Goal: Information Seeking & Learning: Learn about a topic

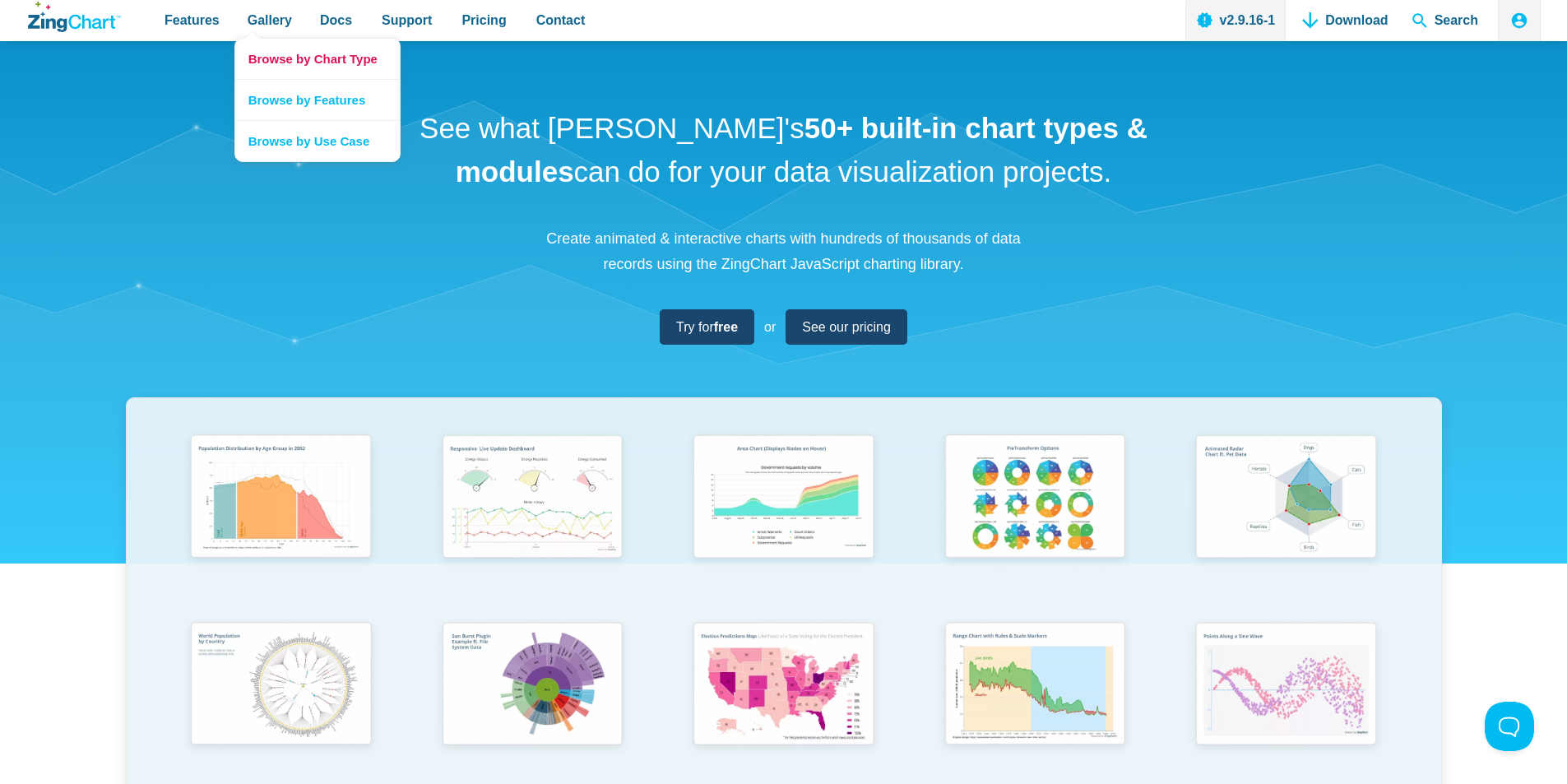
click at [297, 61] on link "Browse by Chart Type" at bounding box center [318, 58] width 165 height 40
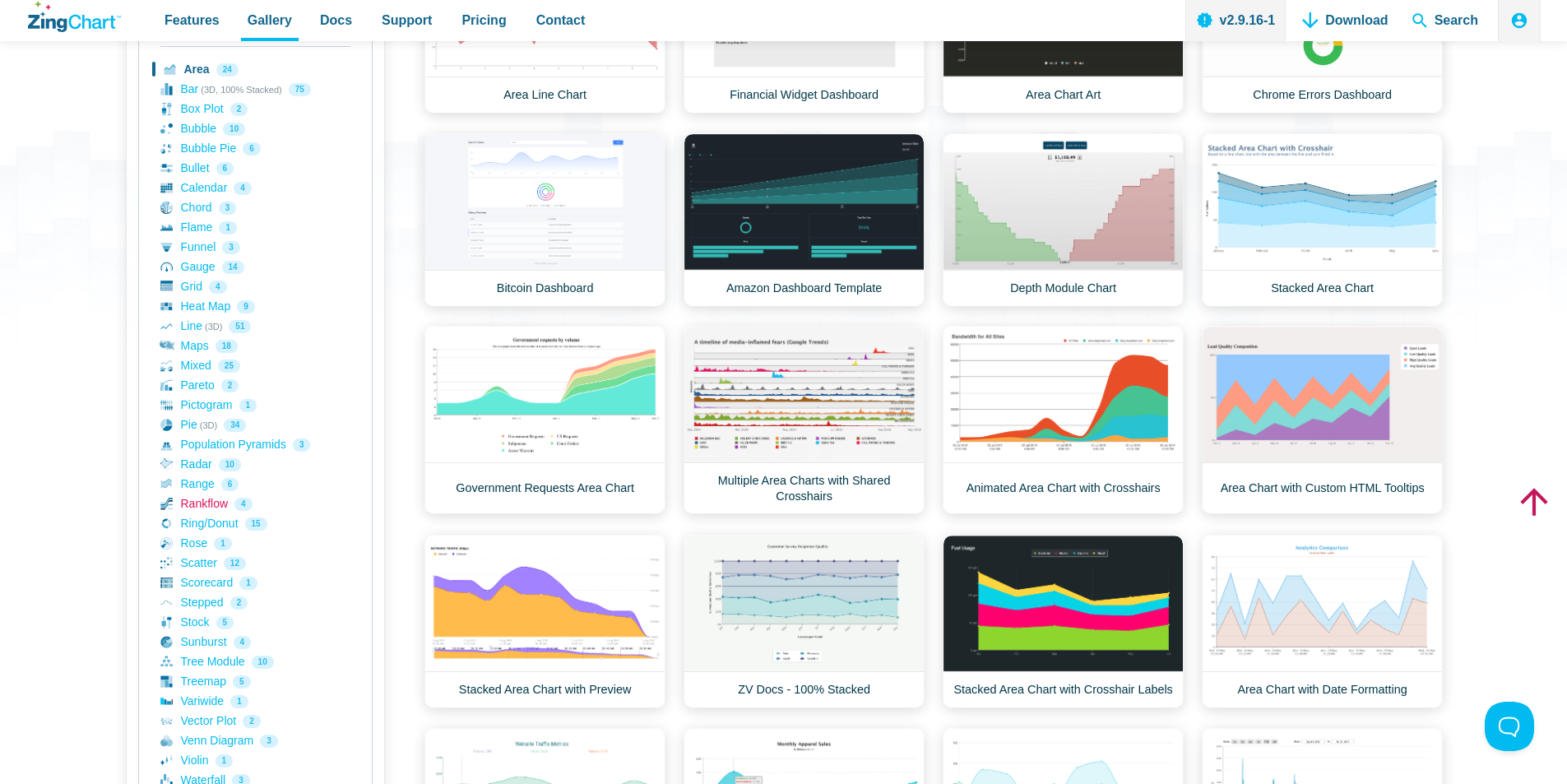
scroll to position [246, 0]
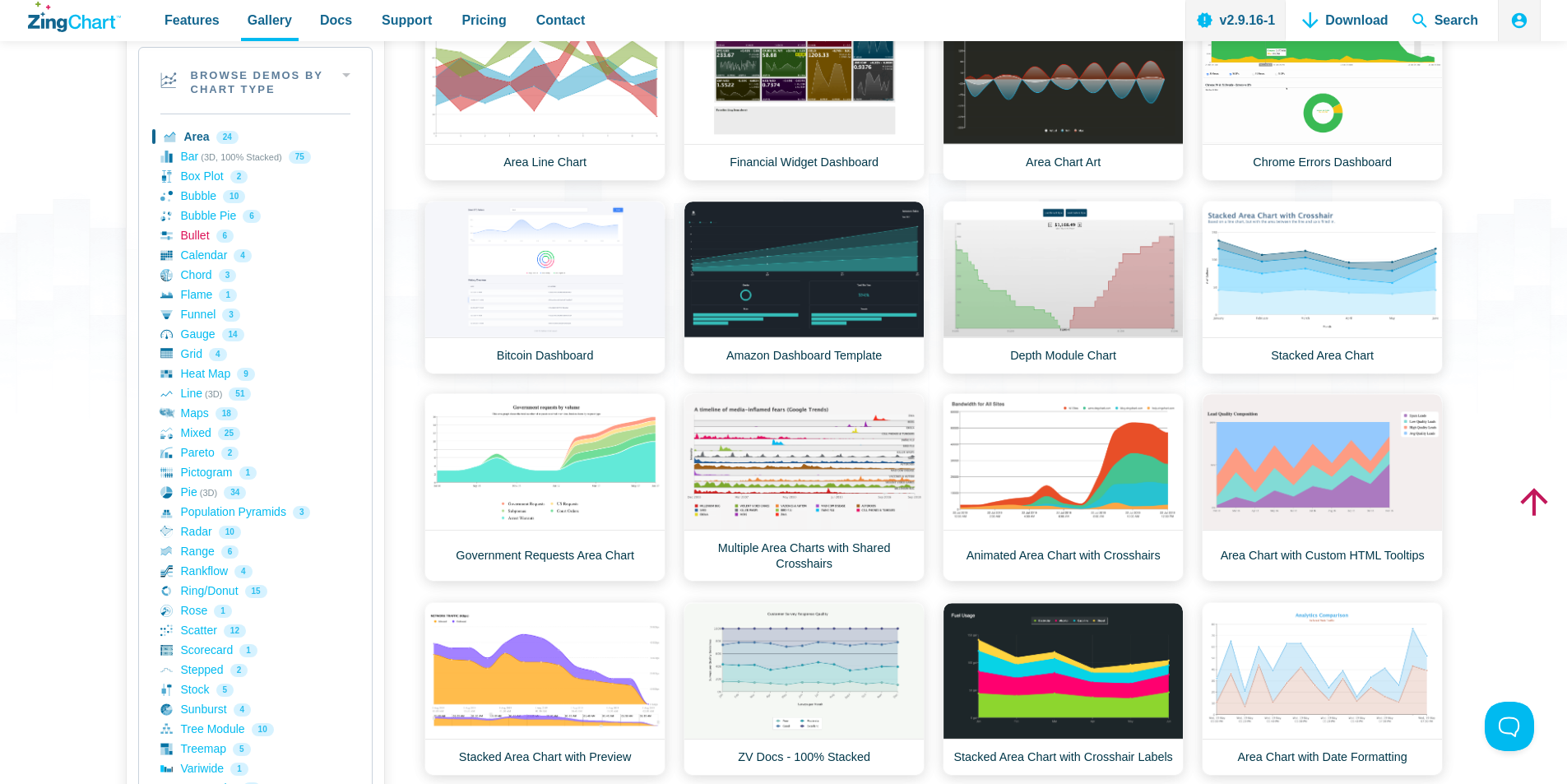
click at [204, 237] on link "Bullet 6" at bounding box center [255, 235] width 190 height 20
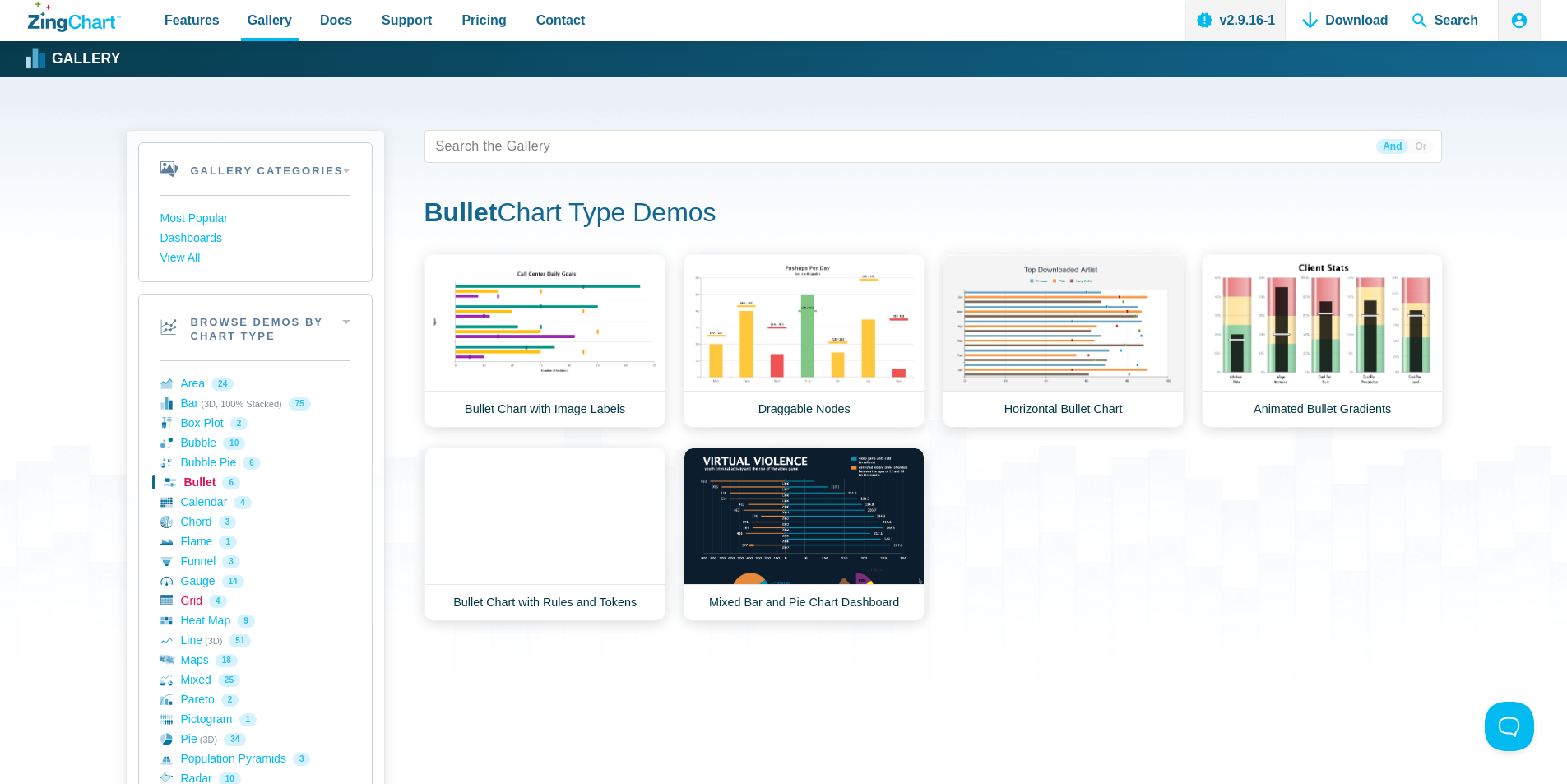
scroll to position [82, 0]
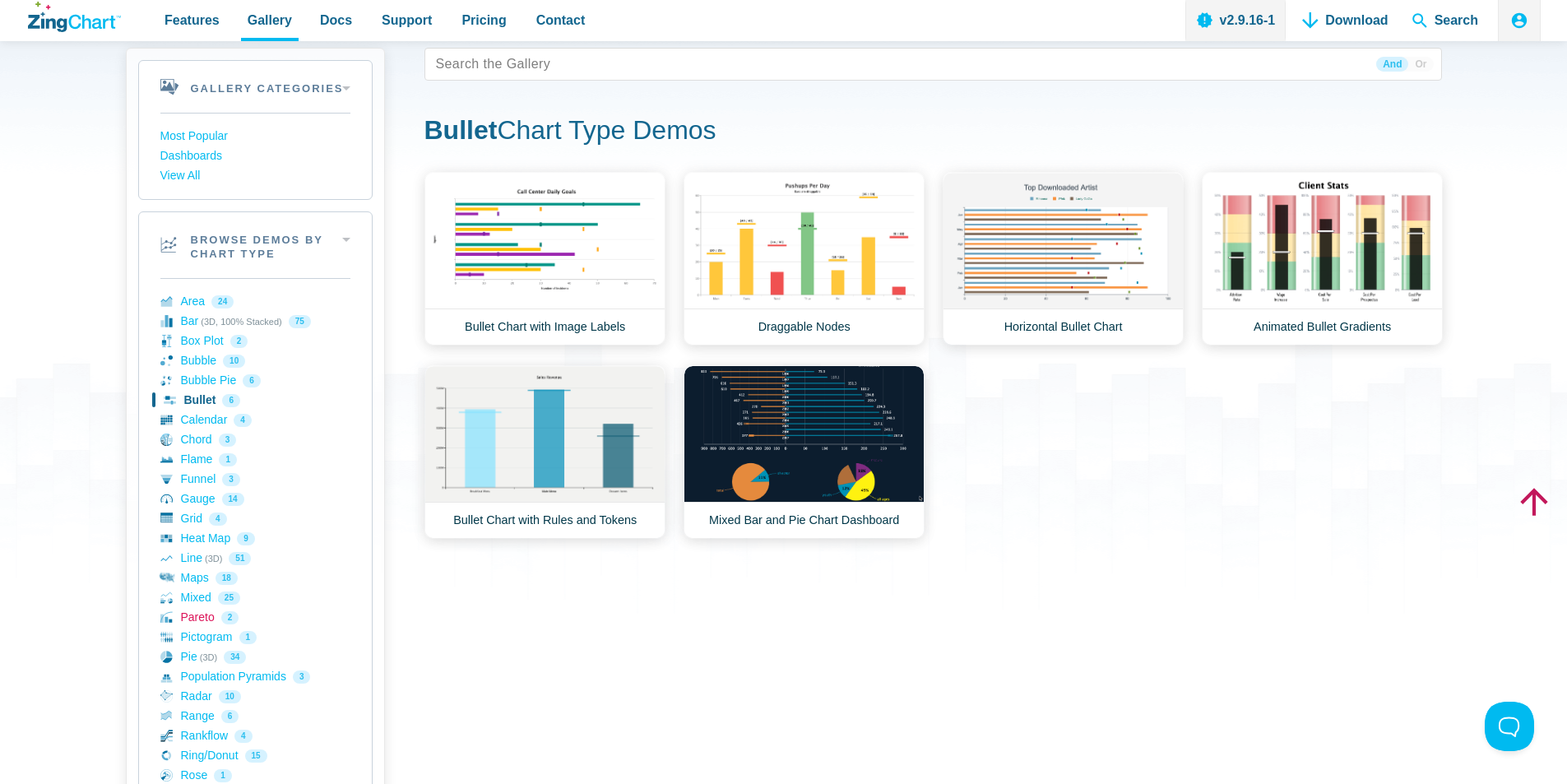
click at [206, 616] on link "Pareto 2" at bounding box center [255, 617] width 190 height 20
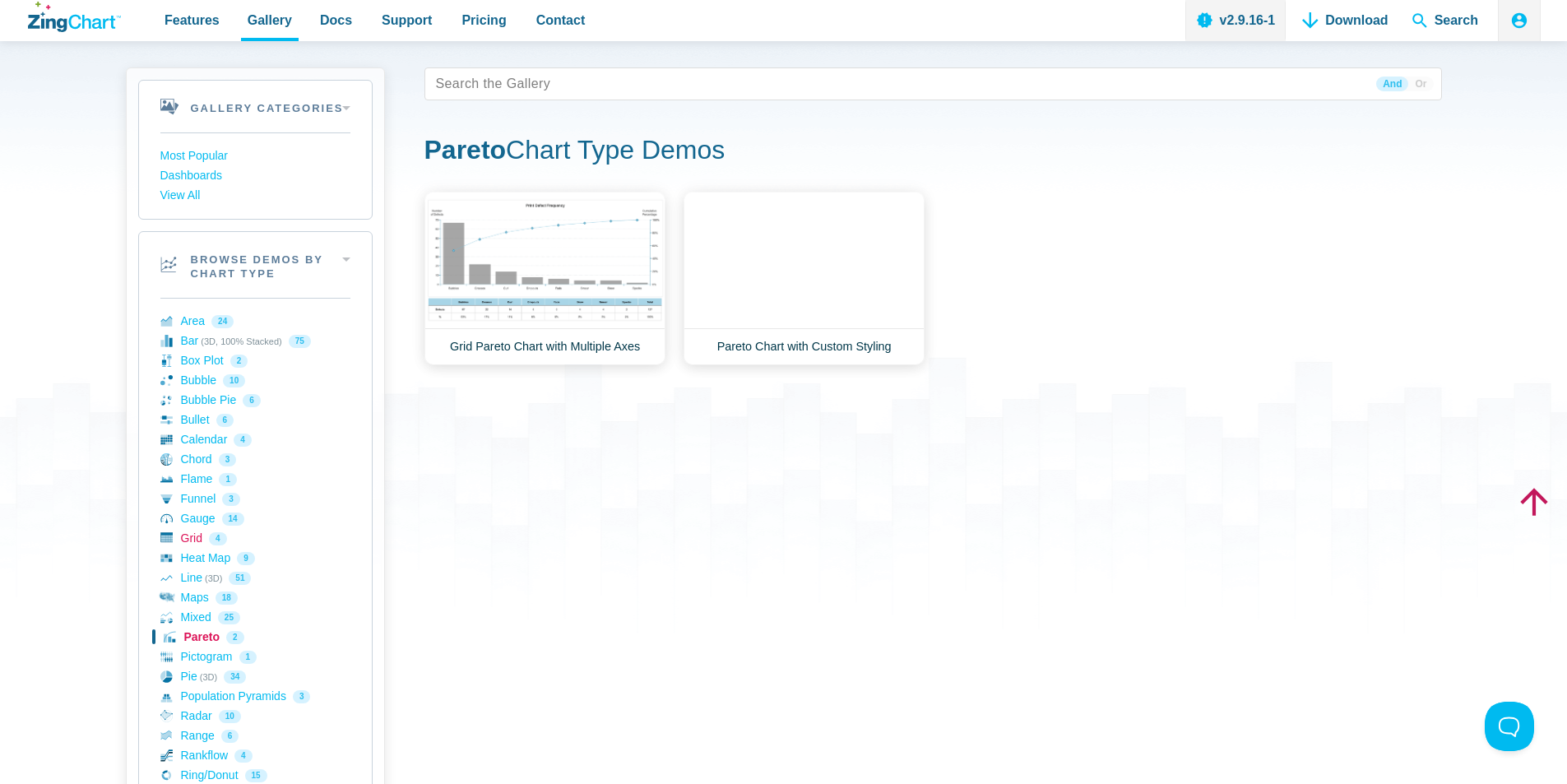
scroll to position [82, 0]
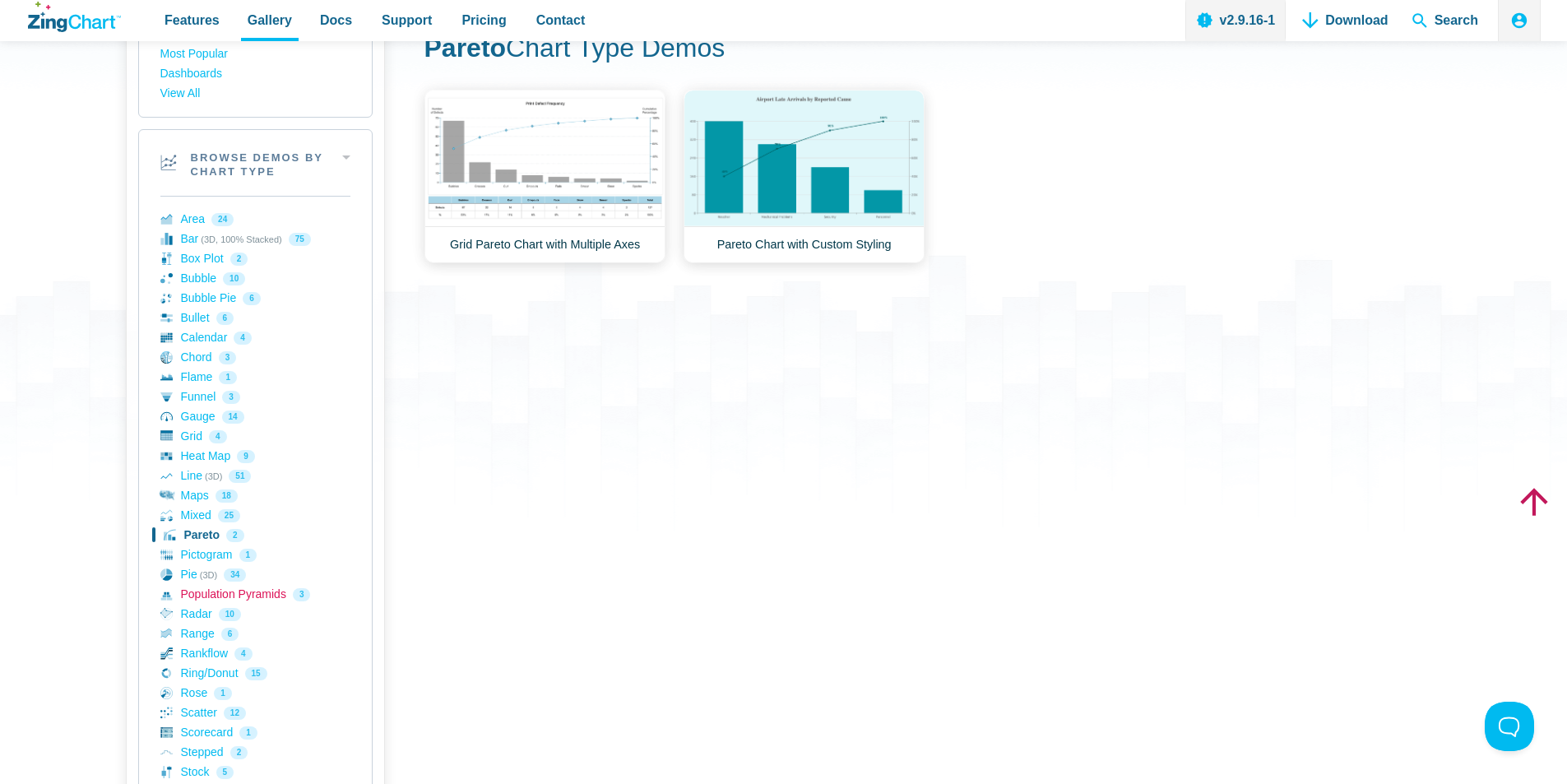
click at [211, 599] on link "Population Pyramids 3" at bounding box center [255, 595] width 190 height 20
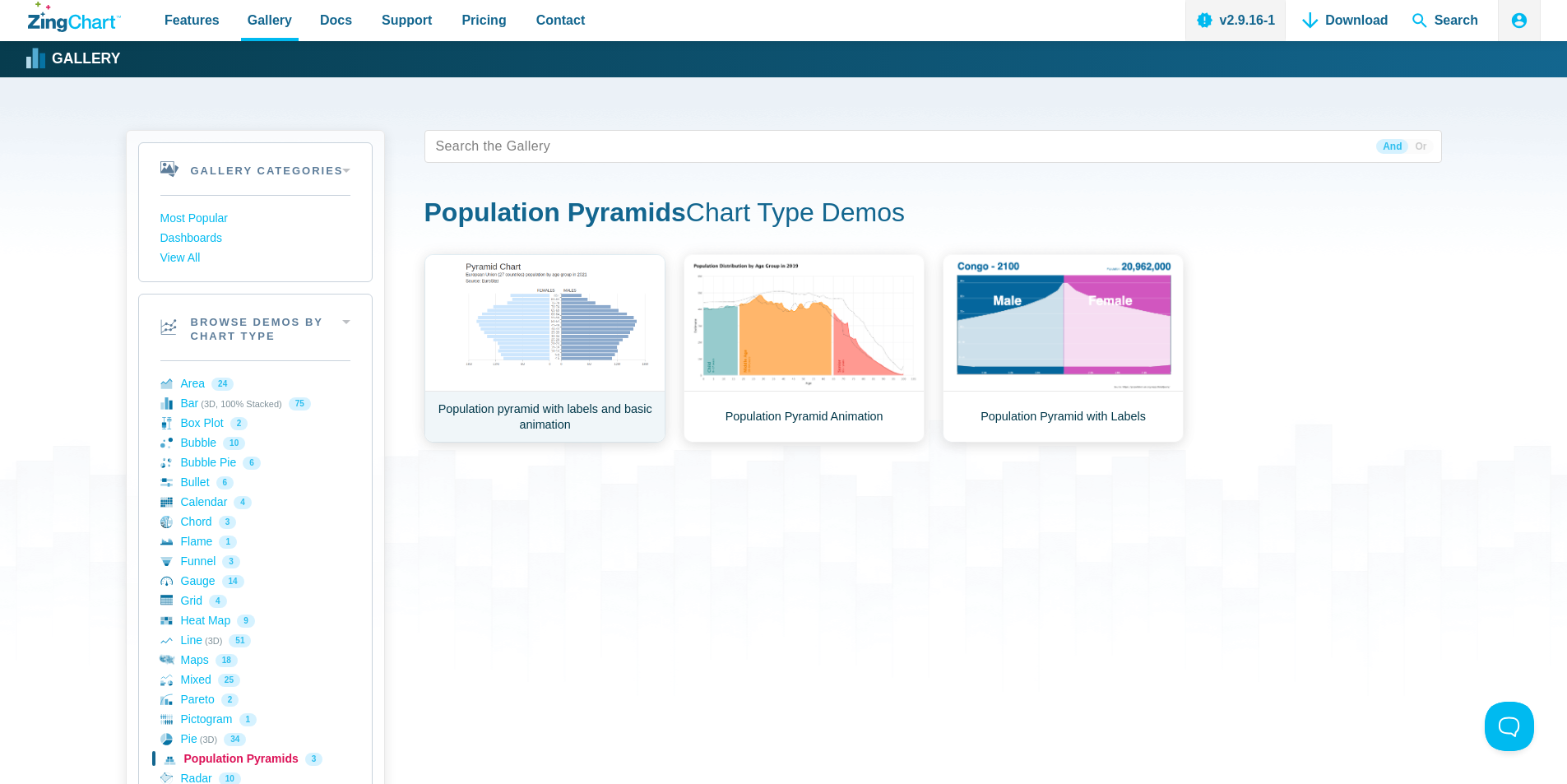
click at [570, 322] on link "Population pyramid with labels and basic animation" at bounding box center [545, 348] width 242 height 188
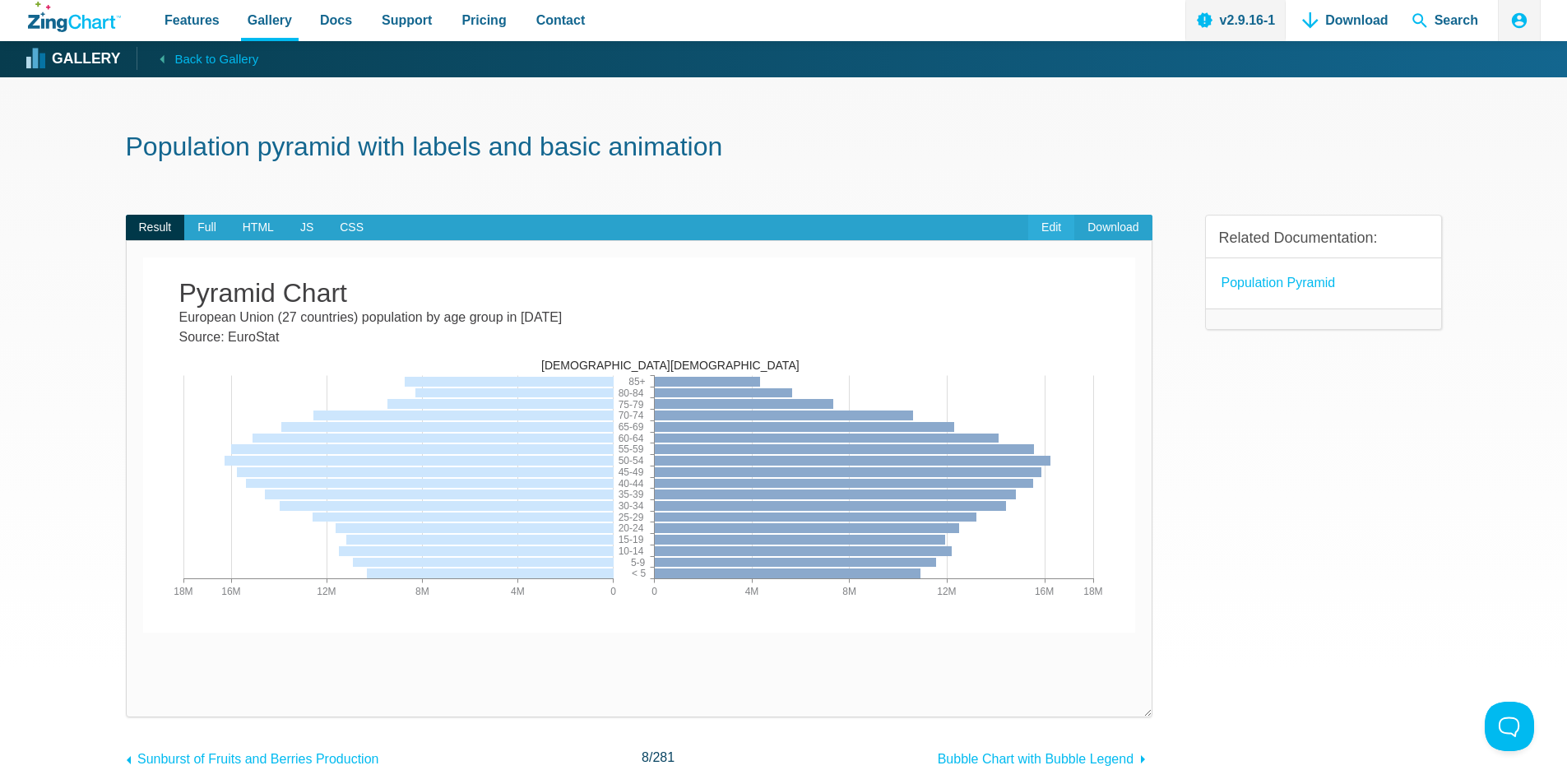
click at [1050, 230] on link "Edit" at bounding box center [1052, 228] width 46 height 26
